Goal: Navigation & Orientation: Find specific page/section

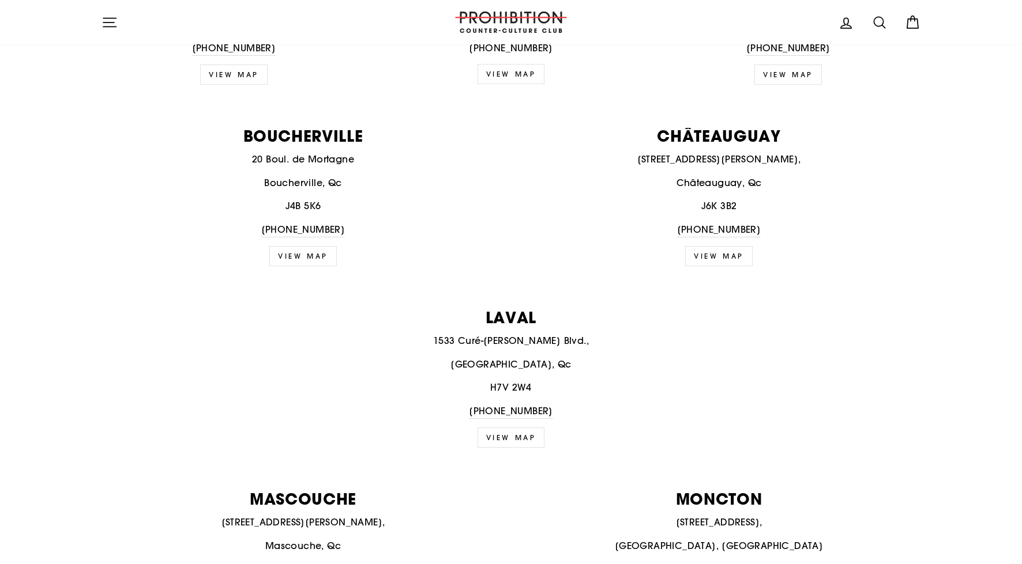
scroll to position [600, 0]
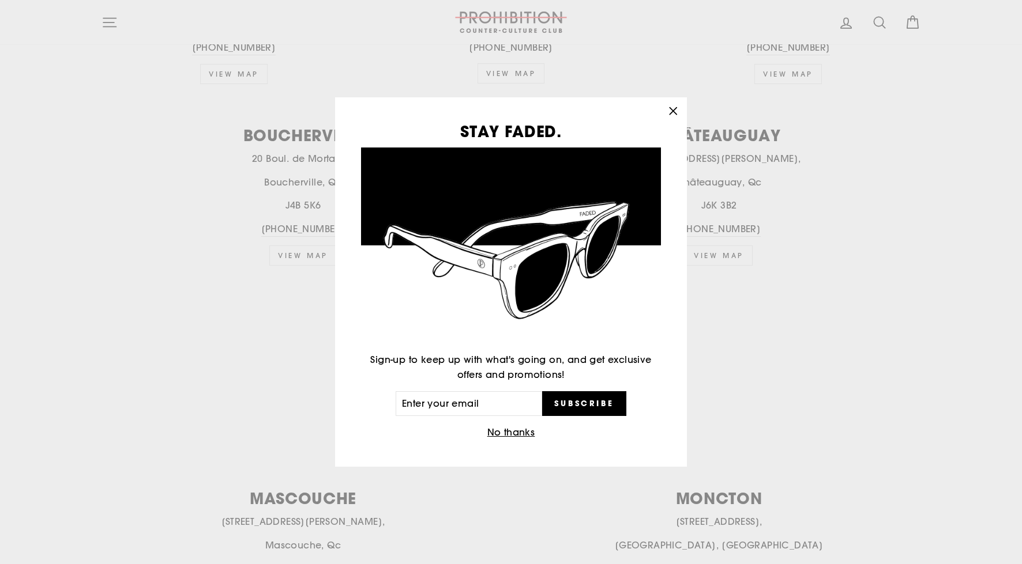
click at [521, 434] on button "No thanks" at bounding box center [511, 433] width 55 height 16
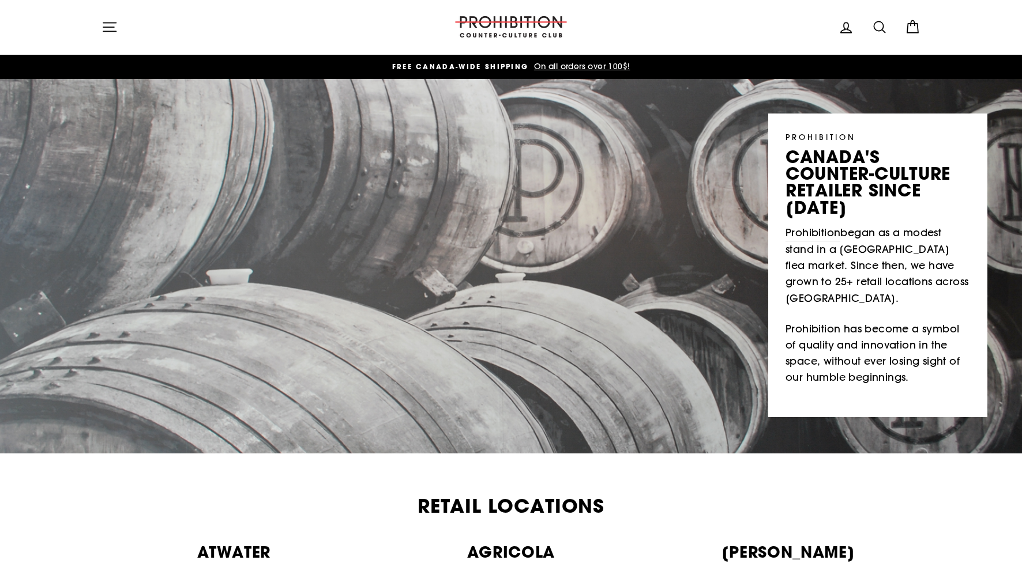
scroll to position [0, 0]
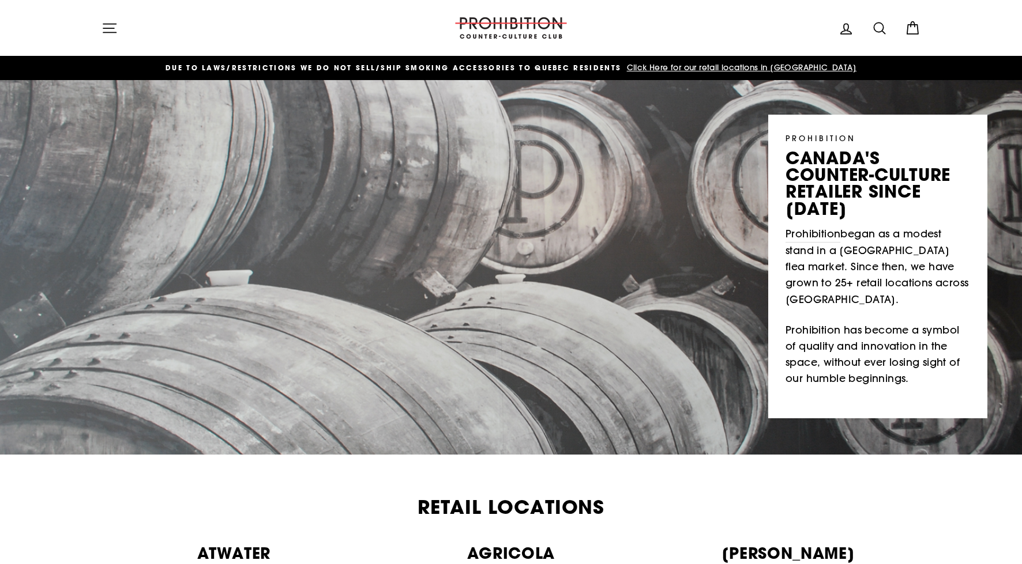
click at [107, 22] on icon "button" at bounding box center [109, 28] width 16 height 16
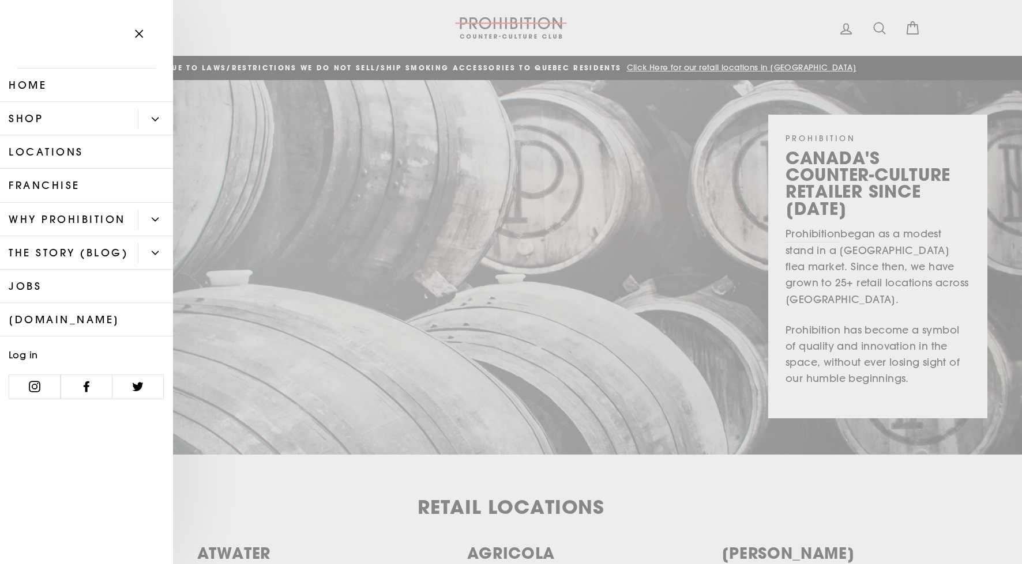
click at [105, 153] on link "Locations" at bounding box center [86, 151] width 173 height 33
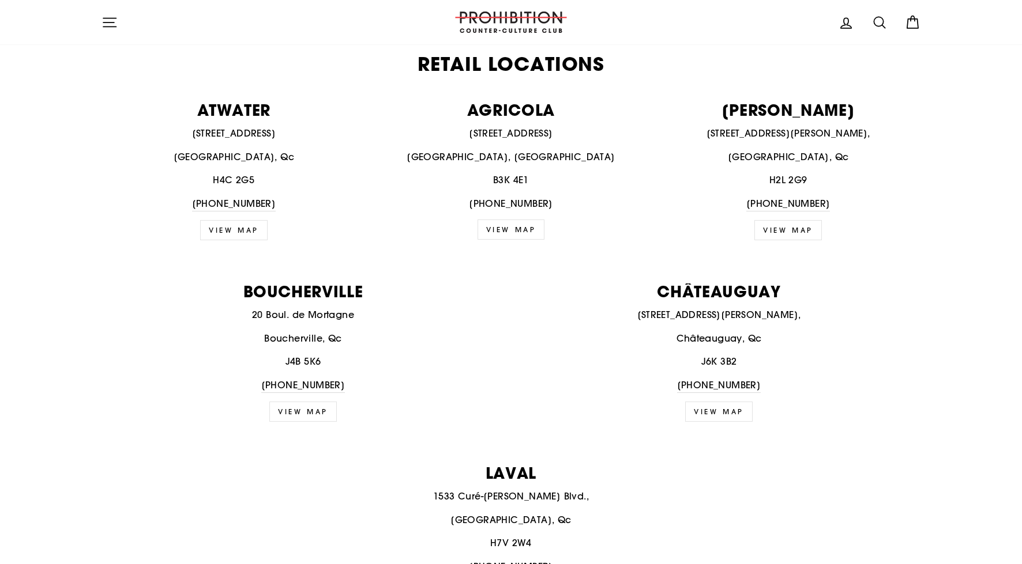
scroll to position [461, 0]
